Goal: Navigation & Orientation: Find specific page/section

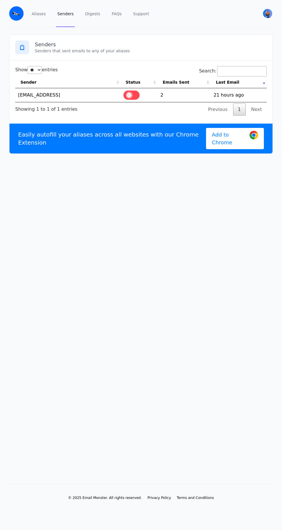
select select "**"
click at [39, 14] on link "Aliases" at bounding box center [38, 13] width 16 height 27
select select "**"
